Goal: Task Accomplishment & Management: Manage account settings

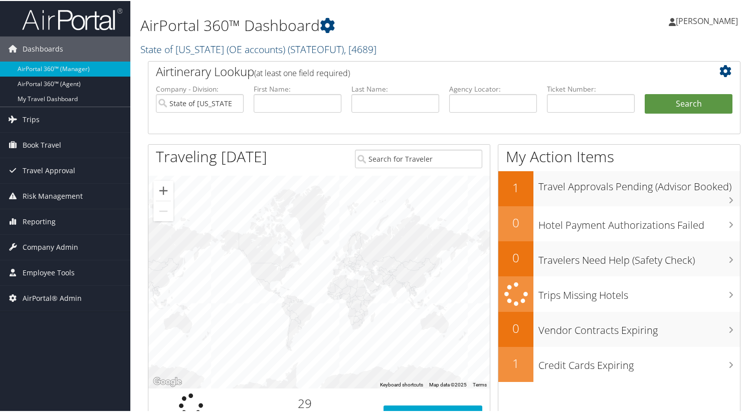
click at [244, 47] on link "State of Utah (OE accounts) ( STATEOFUT ) , [ 4689 ]" at bounding box center [258, 49] width 236 height 14
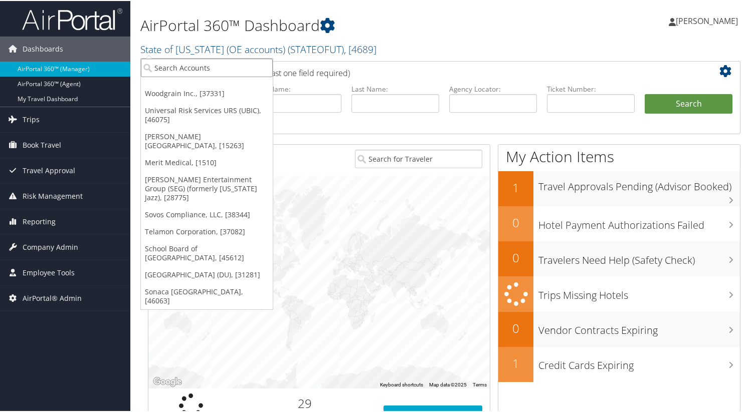
click at [240, 65] on input "search" at bounding box center [207, 67] width 132 height 19
type input "pragmatic"
click at [206, 70] on input "pragmatic" at bounding box center [207, 67] width 132 height 19
type input "pragmatic"
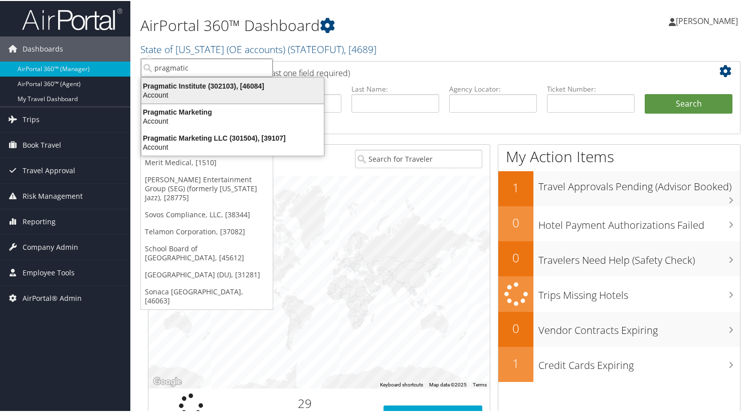
click at [204, 84] on div "Pragmatic Institute (302103), [46084]" at bounding box center [232, 85] width 194 height 9
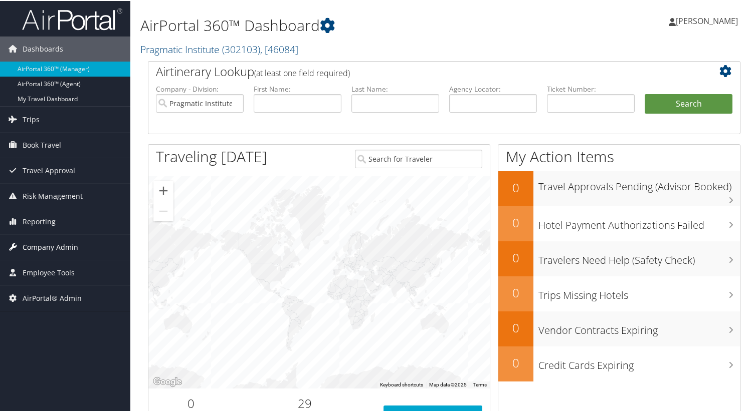
click at [36, 248] on span "Company Admin" at bounding box center [51, 246] width 56 height 25
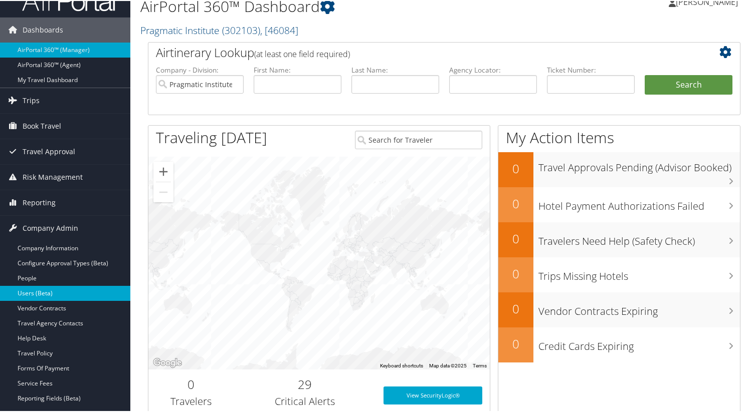
scroll to position [19, 0]
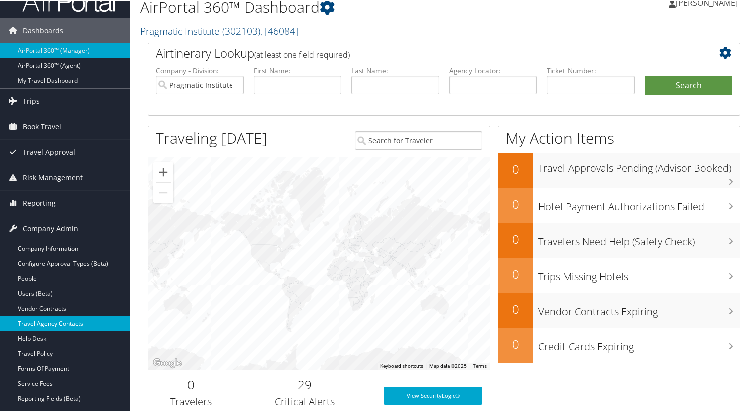
click at [58, 318] on link "Travel Agency Contacts" at bounding box center [65, 323] width 130 height 15
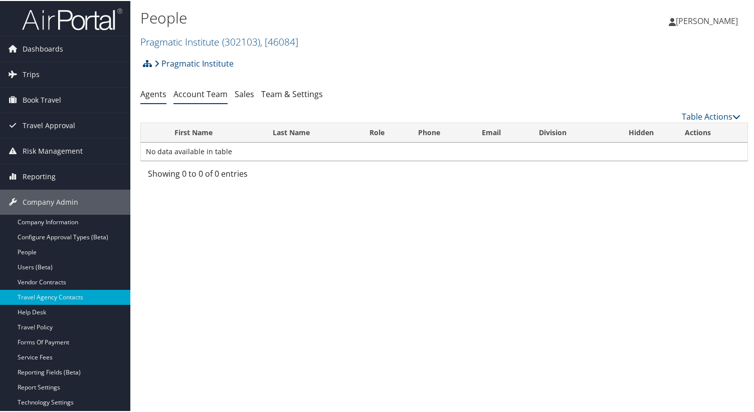
click at [205, 95] on link "Account Team" at bounding box center [200, 93] width 54 height 11
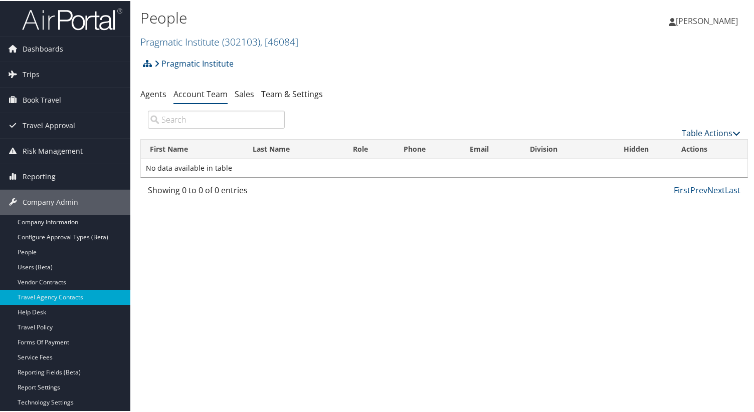
click at [695, 131] on link "Table Actions" at bounding box center [710, 132] width 59 height 11
click at [668, 153] on link "Add Team Member" at bounding box center [677, 147] width 132 height 17
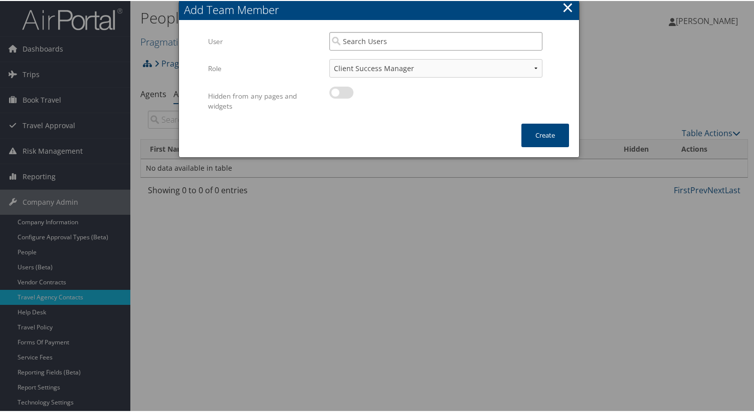
click at [360, 38] on input "search" at bounding box center [435, 40] width 213 height 19
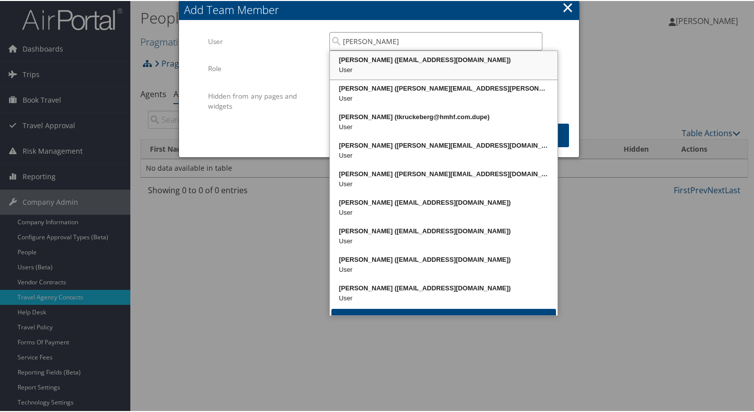
click at [388, 71] on div "User" at bounding box center [443, 69] width 224 height 10
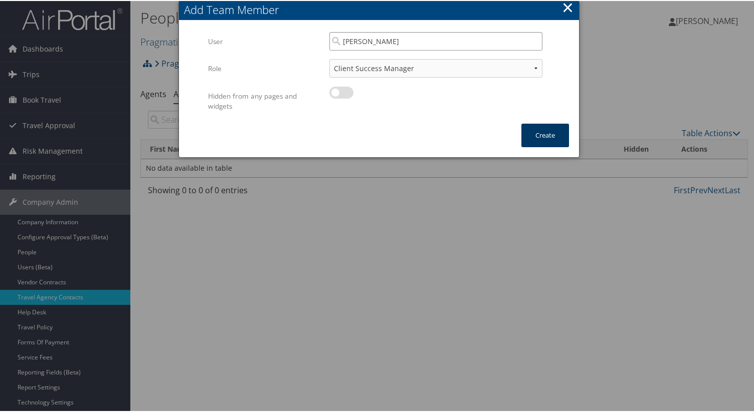
type input "[PERSON_NAME]"
click at [556, 139] on button "Create" at bounding box center [545, 135] width 48 height 24
